Goal: Task Accomplishment & Management: Manage account settings

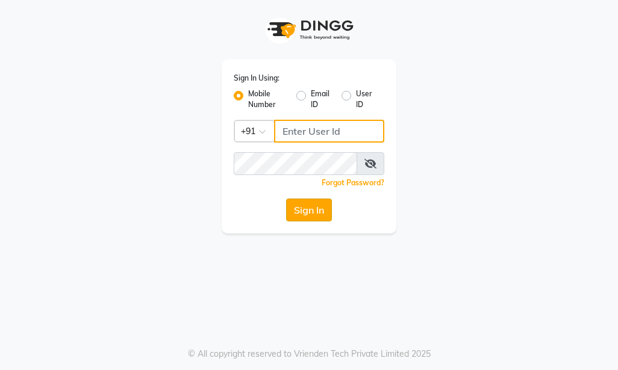
type input "8826747330"
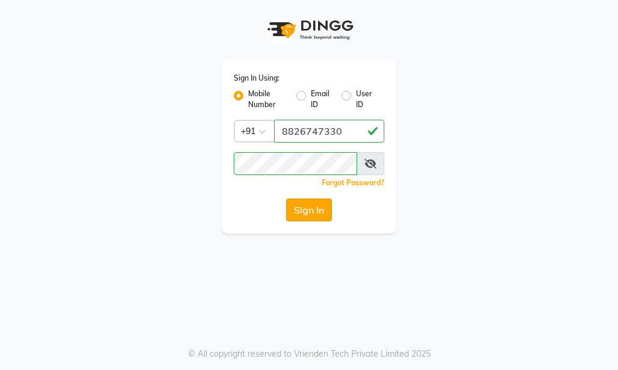
click at [307, 211] on button "Sign In" at bounding box center [309, 210] width 46 height 23
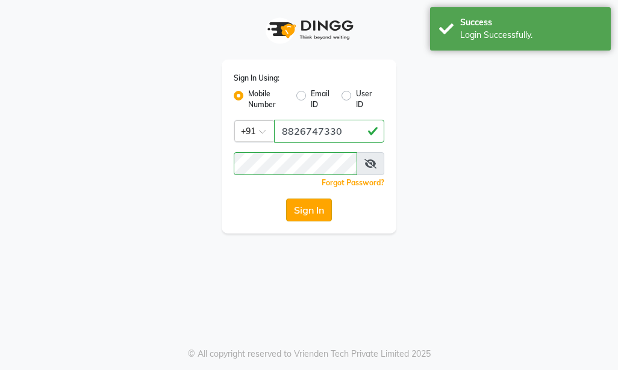
click at [307, 210] on button "Sign In" at bounding box center [309, 210] width 46 height 23
click at [307, 210] on div "Sign In" at bounding box center [309, 210] width 151 height 23
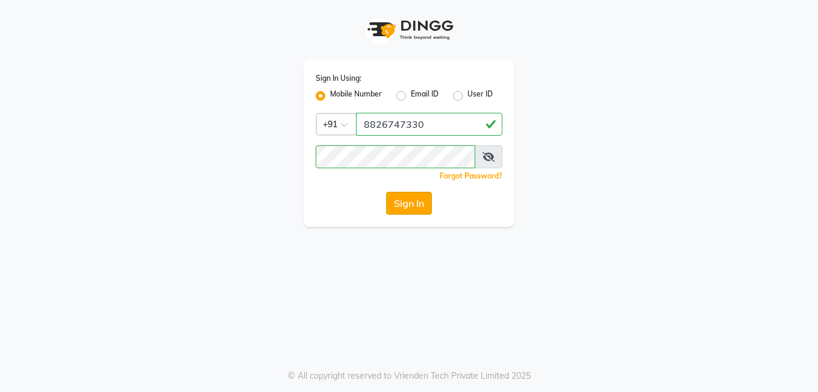
click at [408, 203] on button "Sign In" at bounding box center [409, 203] width 46 height 23
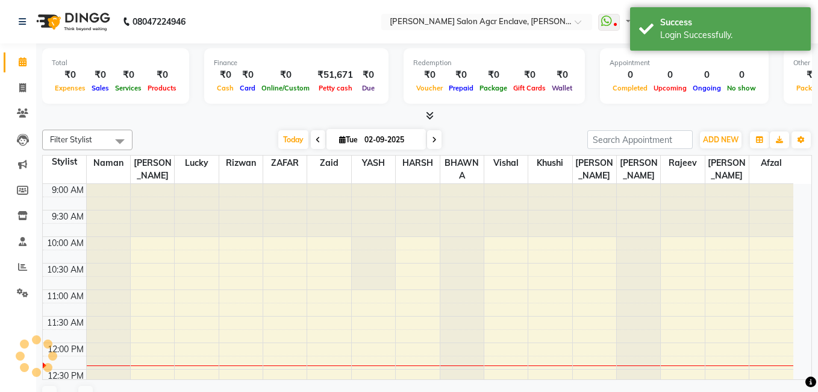
select select "en"
